Goal: Information Seeking & Learning: Learn about a topic

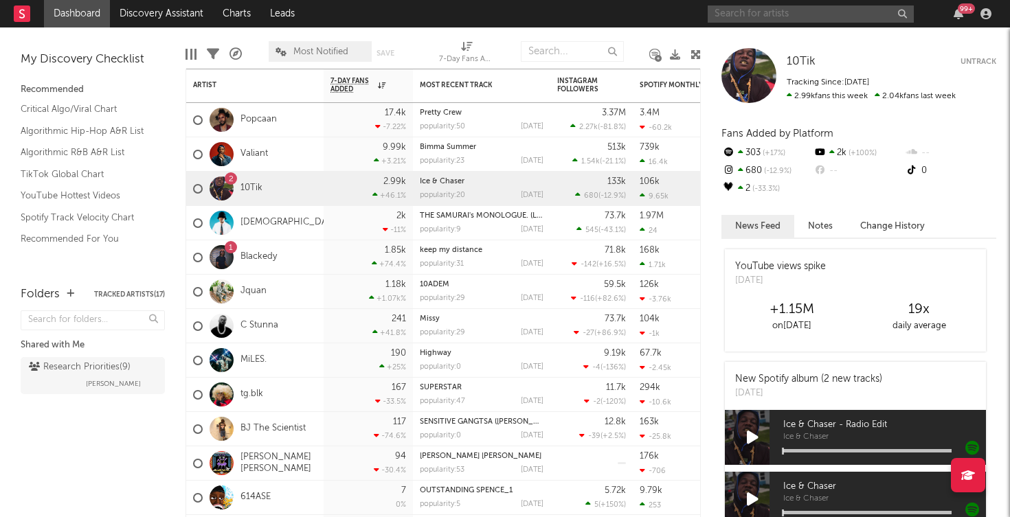
click at [727, 16] on input "text" at bounding box center [811, 13] width 206 height 17
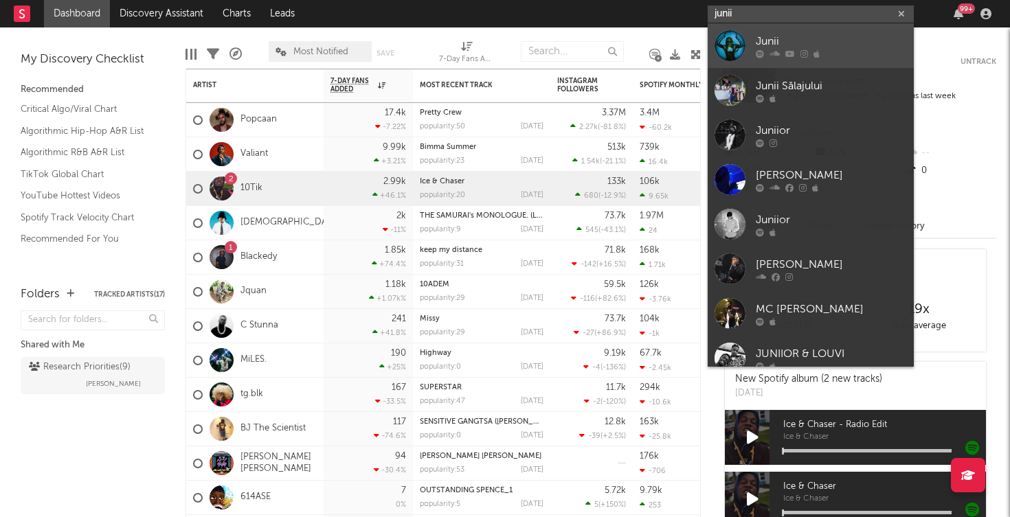
type input "junii"
click at [751, 34] on link "Junii" at bounding box center [811, 45] width 206 height 45
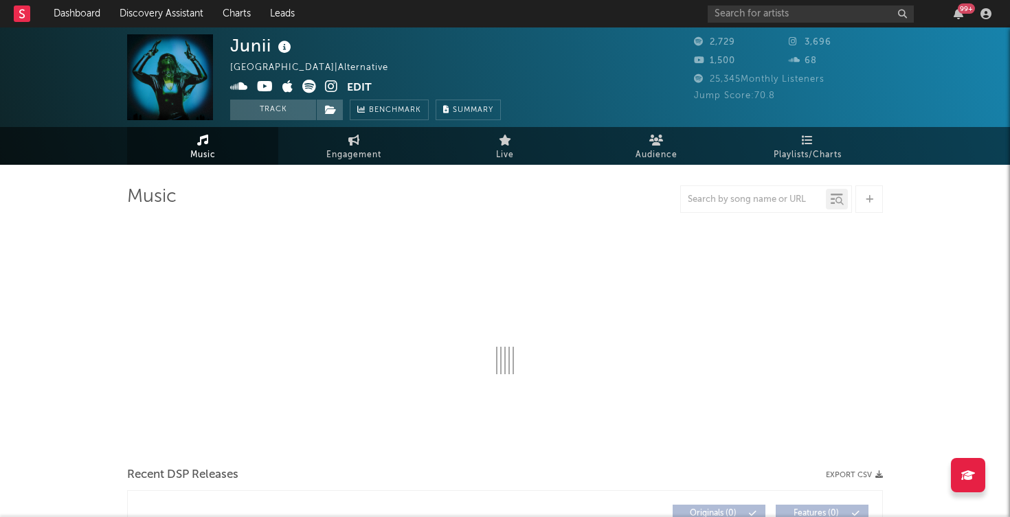
select select "6m"
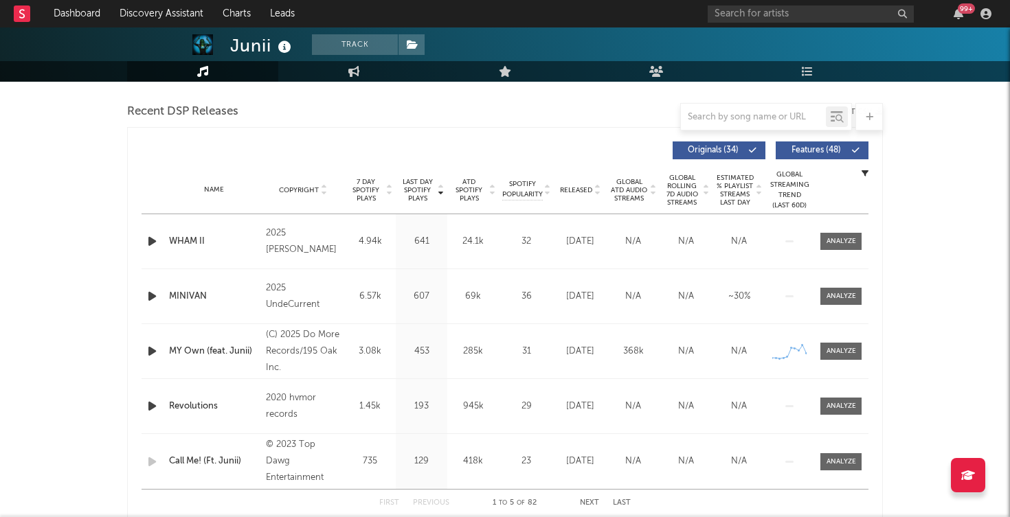
scroll to position [462, 0]
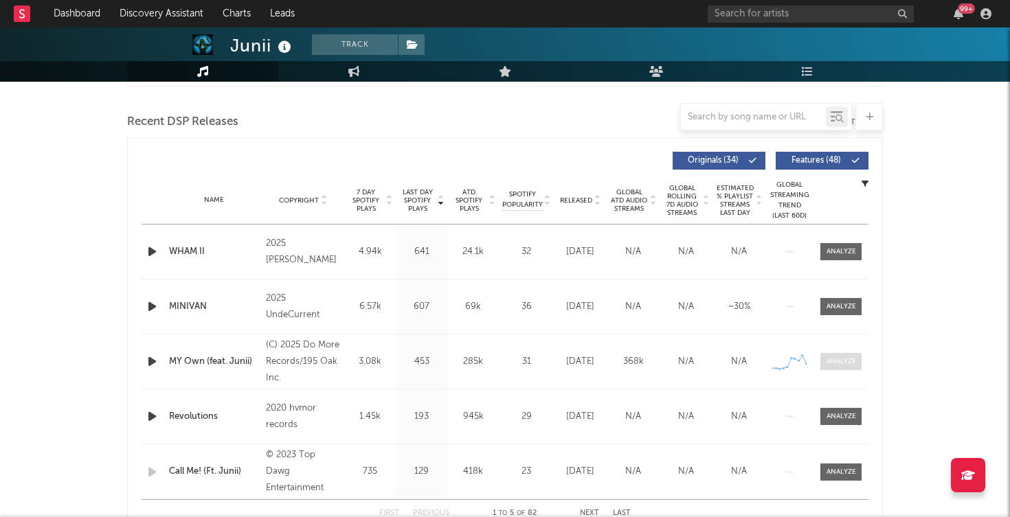
click at [834, 359] on div at bounding box center [841, 362] width 30 height 10
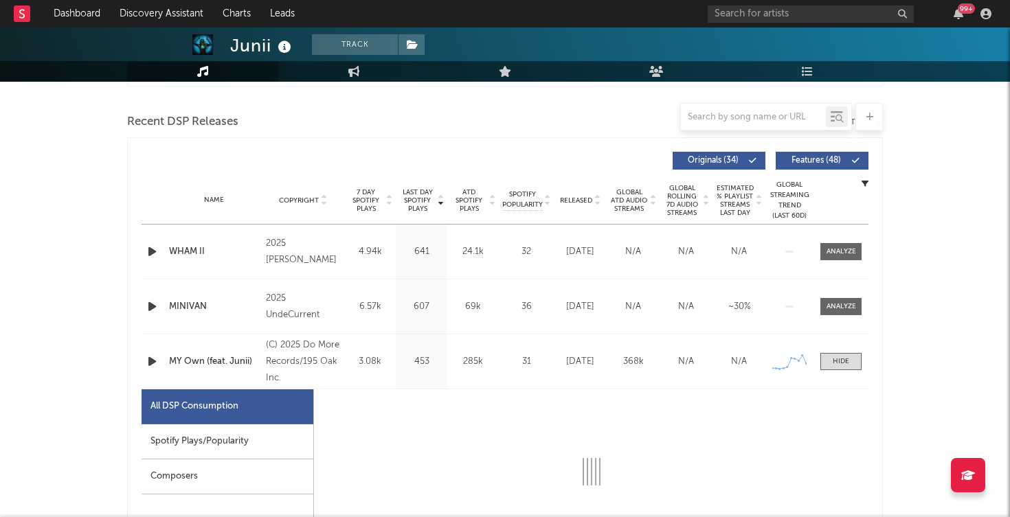
select select "1w"
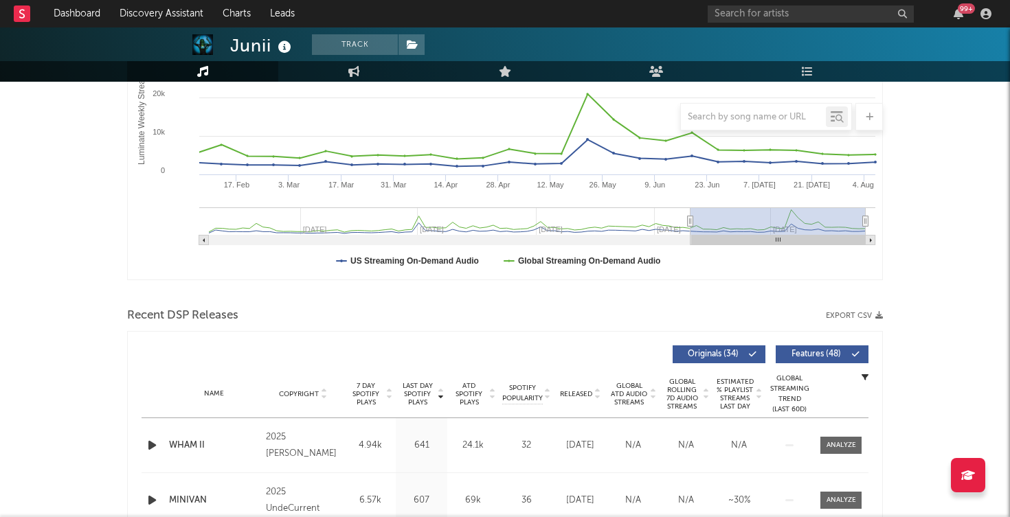
scroll to position [0, 0]
